Goal: Task Accomplishment & Management: Use online tool/utility

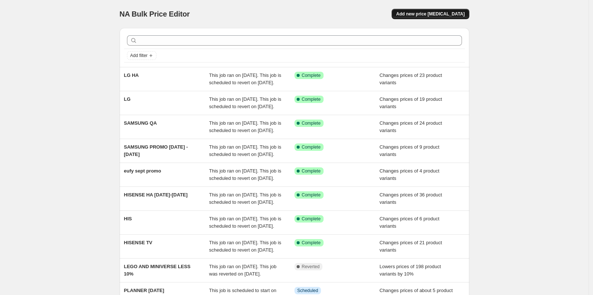
click at [412, 18] on button "Add new price [MEDICAL_DATA]" at bounding box center [430, 14] width 77 height 10
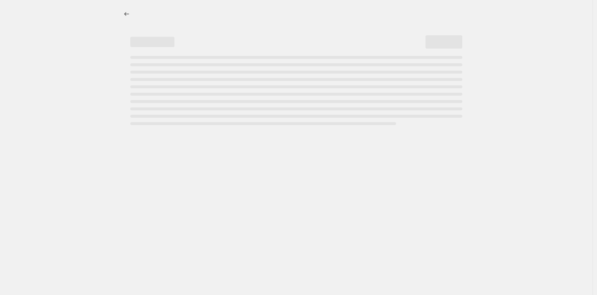
select select "percentage"
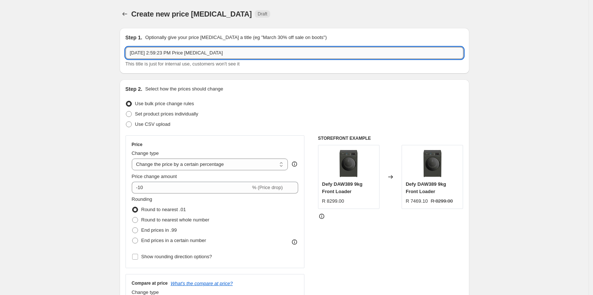
click at [312, 55] on input "[DATE] 2:59:23 PM Price [MEDICAL_DATA]" at bounding box center [295, 53] width 338 height 12
type input "DJI [DATE] - [DATE]"
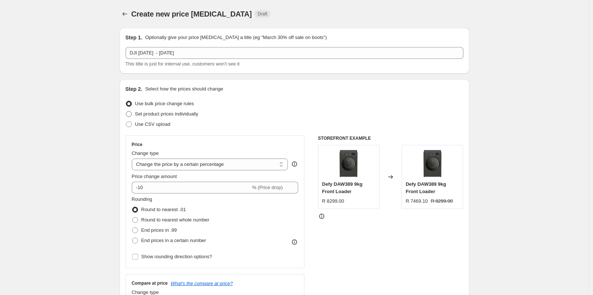
click at [180, 113] on span "Set product prices individually" at bounding box center [166, 114] width 63 height 6
click at [126, 112] on input "Set product prices individually" at bounding box center [126, 111] width 0 height 0
radio input "true"
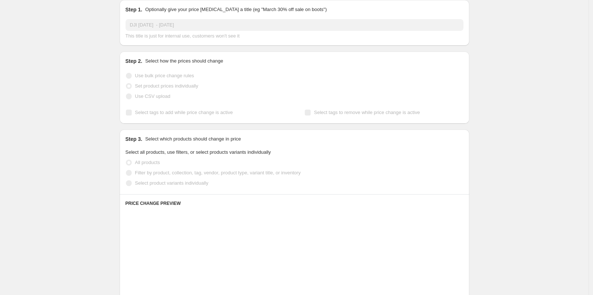
scroll to position [41, 0]
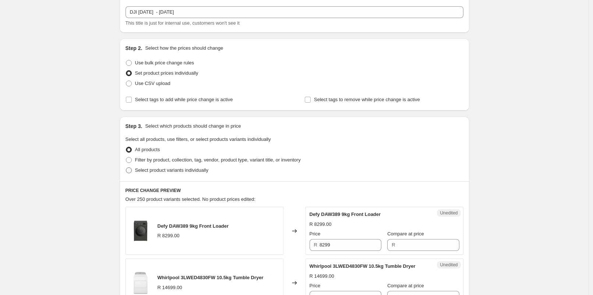
click at [168, 168] on span "Select product variants individually" at bounding box center [171, 170] width 73 height 6
click at [126, 168] on input "Select product variants individually" at bounding box center [126, 167] width 0 height 0
radio input "true"
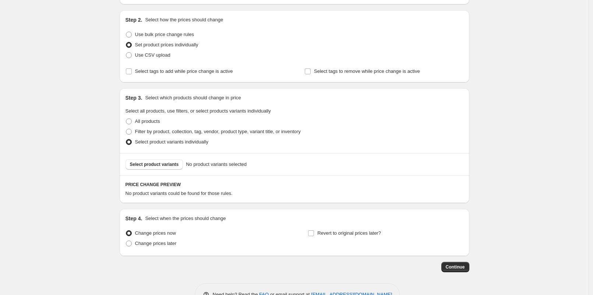
scroll to position [82, 0]
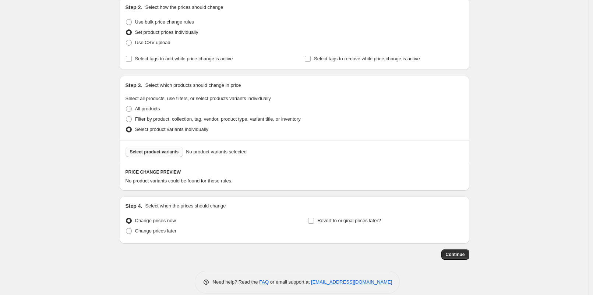
click at [166, 156] on button "Select product variants" at bounding box center [155, 152] width 58 height 10
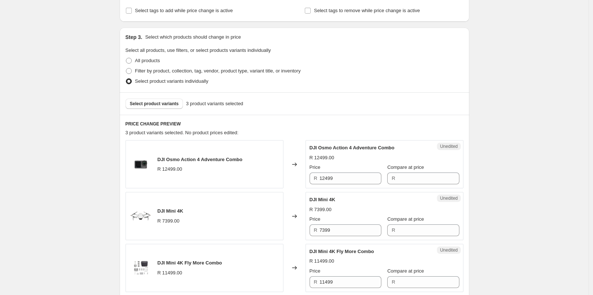
scroll to position [204, 0]
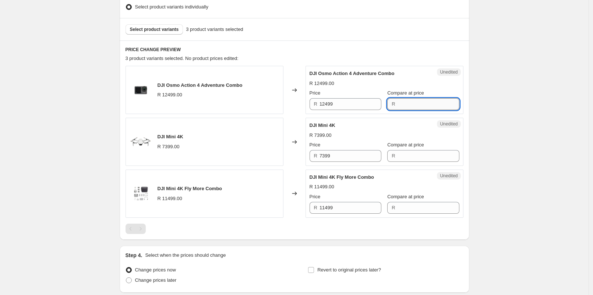
click at [400, 101] on input "Compare at price" at bounding box center [429, 104] width 62 height 12
type input "12499"
click at [340, 102] on input "12499" at bounding box center [350, 104] width 62 height 12
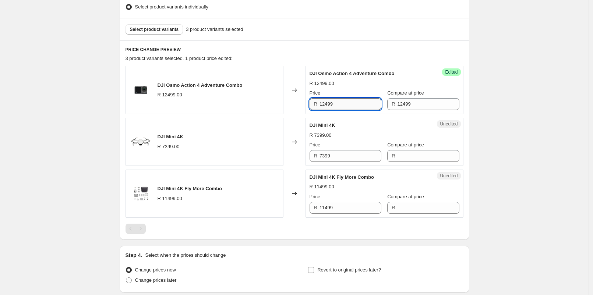
click at [340, 102] on input "12499" at bounding box center [350, 104] width 62 height 12
type input "8499"
click at [405, 156] on input "Compare at price" at bounding box center [429, 156] width 62 height 12
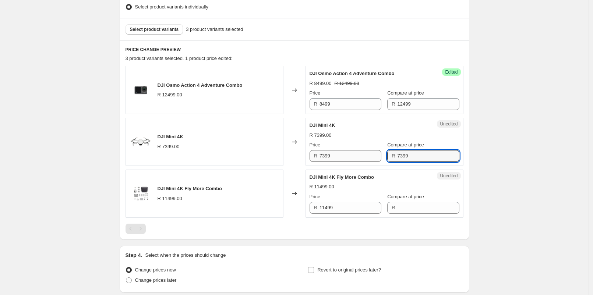
type input "7399"
click at [358, 156] on input "7399" at bounding box center [350, 156] width 62 height 12
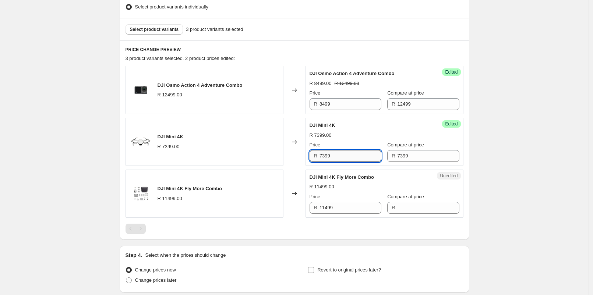
click at [358, 156] on input "7399" at bounding box center [350, 156] width 62 height 12
type input "5999"
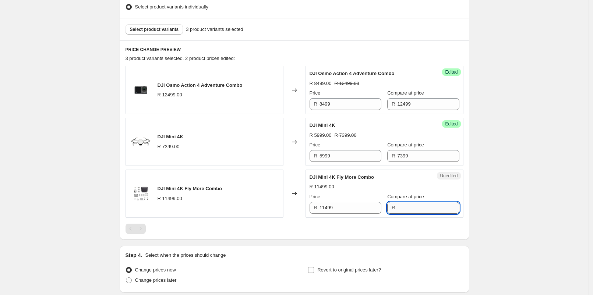
click at [407, 204] on input "Compare at price" at bounding box center [429, 208] width 62 height 12
type input "11499"
click at [337, 202] on input "11499" at bounding box center [350, 208] width 62 height 12
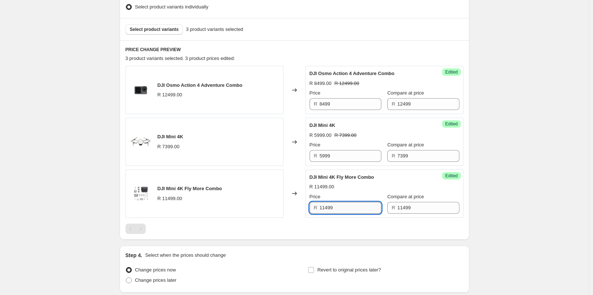
click at [337, 202] on input "11499" at bounding box center [350, 208] width 62 height 12
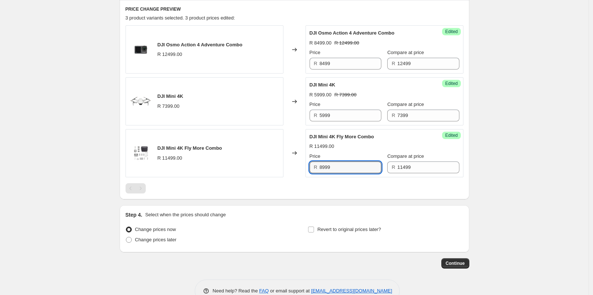
scroll to position [245, 0]
type input "8999"
click at [169, 238] on span "Change prices later" at bounding box center [156, 240] width 42 height 6
click at [126, 237] on input "Change prices later" at bounding box center [126, 237] width 0 height 0
radio input "true"
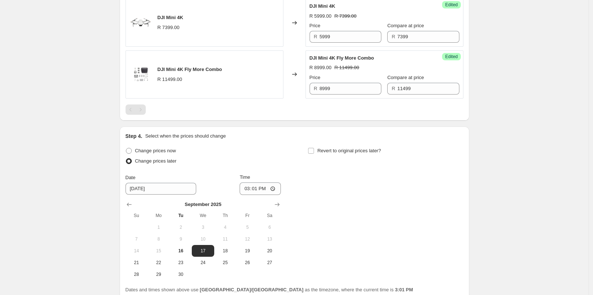
scroll to position [327, 0]
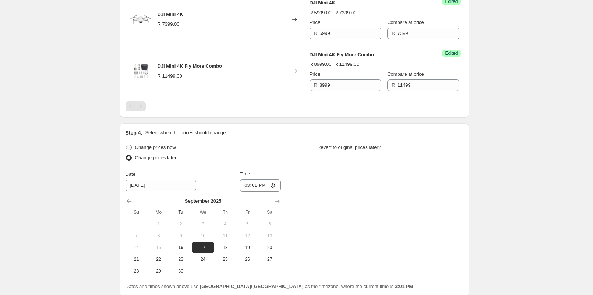
click at [160, 145] on span "Change prices now" at bounding box center [155, 148] width 41 height 6
click at [126, 145] on input "Change prices now" at bounding box center [126, 145] width 0 height 0
radio input "true"
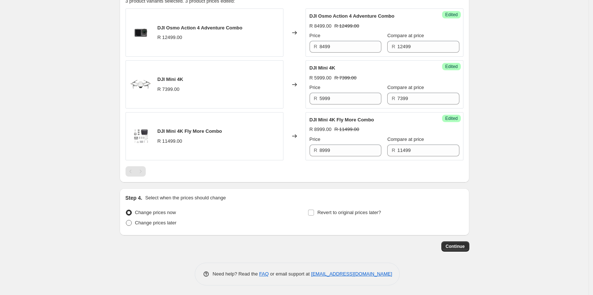
click at [166, 220] on span "Change prices later" at bounding box center [156, 223] width 42 height 6
click at [126, 220] on input "Change prices later" at bounding box center [126, 220] width 0 height 0
radio input "true"
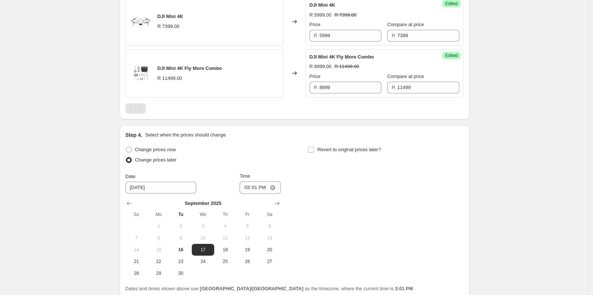
scroll to position [388, 0]
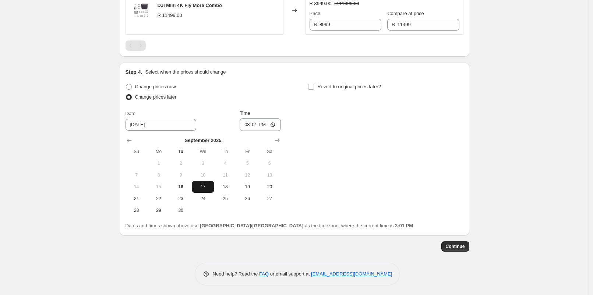
click at [205, 184] on span "17" at bounding box center [203, 187] width 16 height 6
click at [256, 124] on input "15:01" at bounding box center [260, 125] width 41 height 13
type input "06:00"
click at [379, 86] on span "Revert to original prices later?" at bounding box center [349, 87] width 64 height 6
click at [314, 86] on input "Revert to original prices later?" at bounding box center [311, 87] width 6 height 6
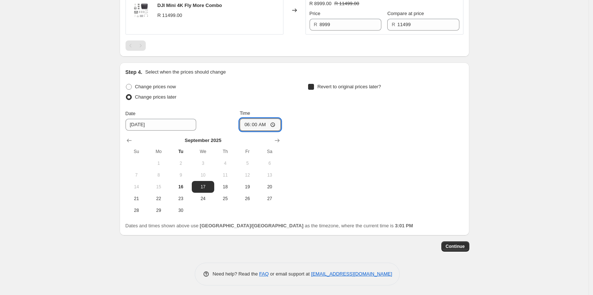
checkbox input "true"
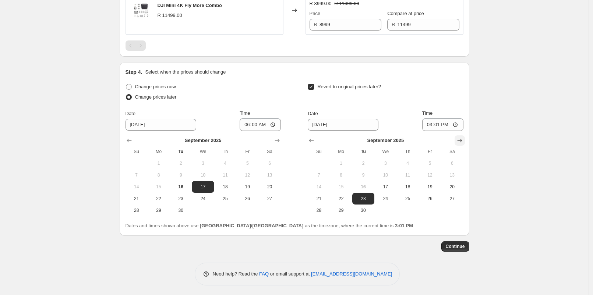
click at [463, 137] on icon "Show next month, October 2025" at bounding box center [459, 140] width 7 height 7
click at [323, 174] on span "5" at bounding box center [319, 175] width 16 height 6
type input "10/5/2025"
click at [441, 125] on input "15:01" at bounding box center [442, 125] width 41 height 13
type input "23:00"
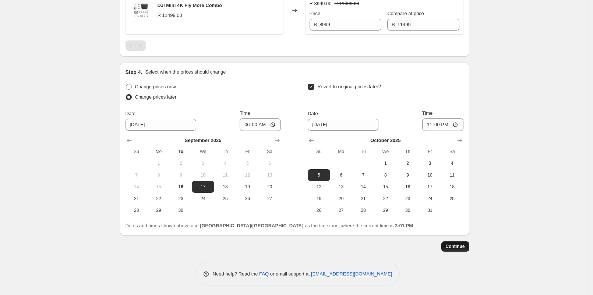
click at [463, 247] on span "Continue" at bounding box center [455, 247] width 19 height 6
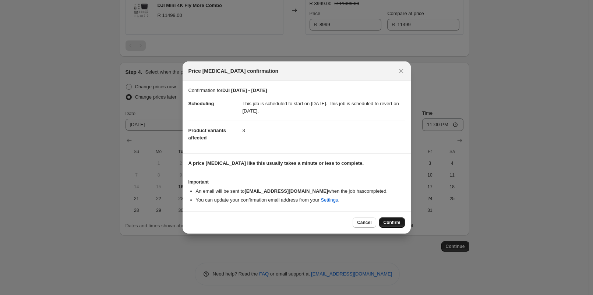
click at [392, 225] on span "Confirm" at bounding box center [392, 223] width 17 height 6
